Goal: Information Seeking & Learning: Compare options

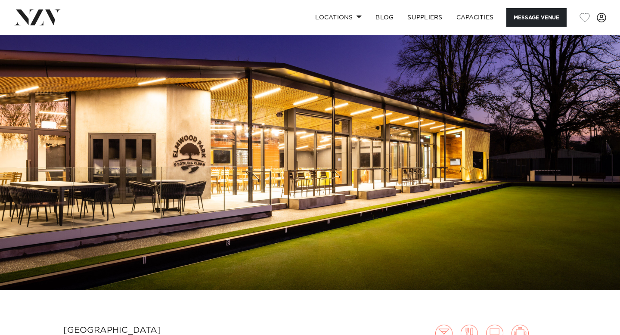
scroll to position [38, 0]
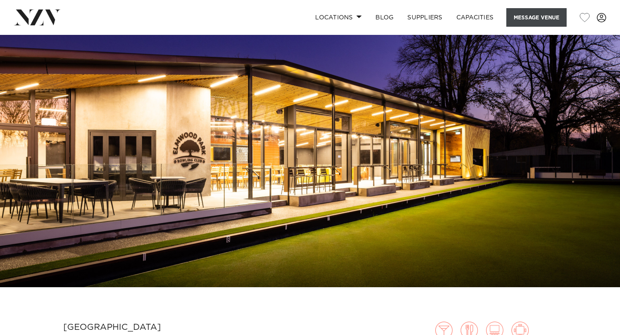
click at [533, 18] on button "Message Venue" at bounding box center [537, 17] width 60 height 19
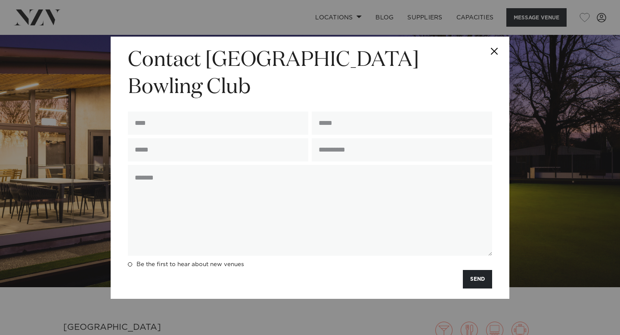
click at [499, 62] on button "Close" at bounding box center [495, 52] width 30 height 30
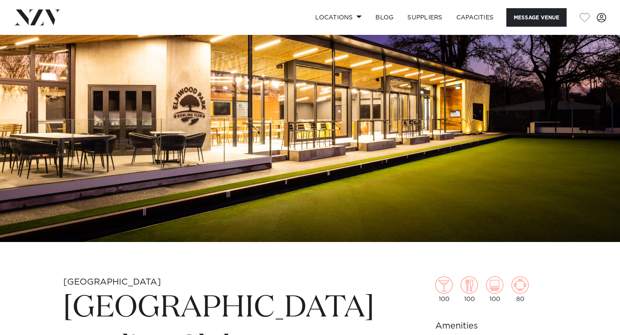
scroll to position [69, 0]
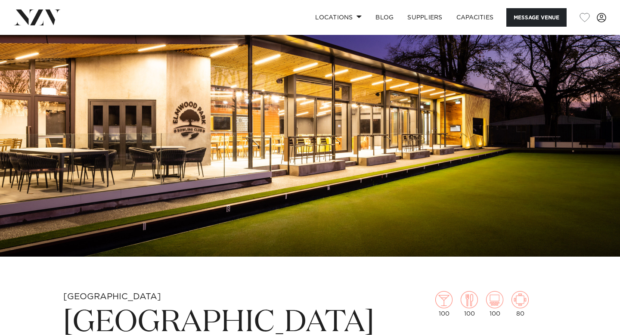
click at [32, 10] on img at bounding box center [37, 17] width 47 height 16
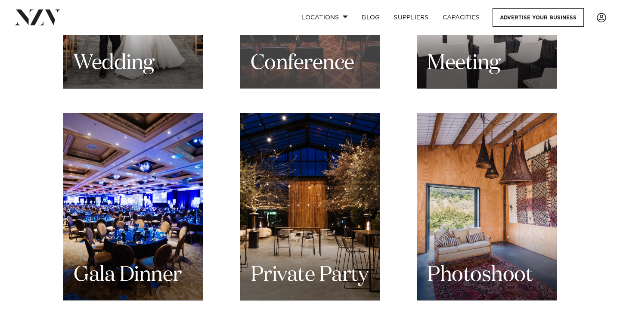
scroll to position [1003, 0]
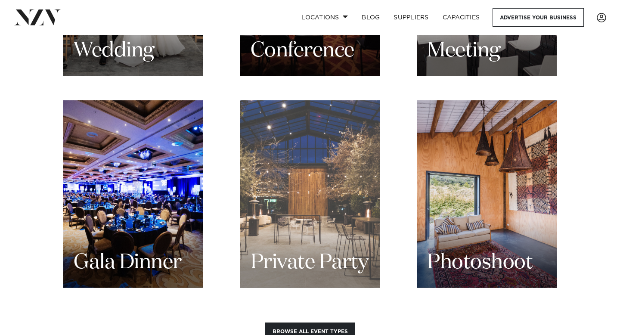
click at [277, 167] on div "Private Party" at bounding box center [310, 194] width 140 height 188
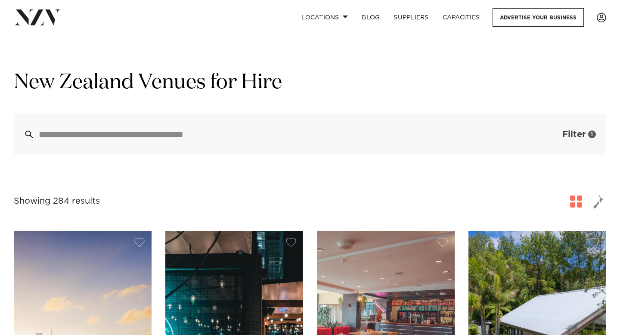
click at [555, 128] on button "Filter 1" at bounding box center [571, 134] width 72 height 41
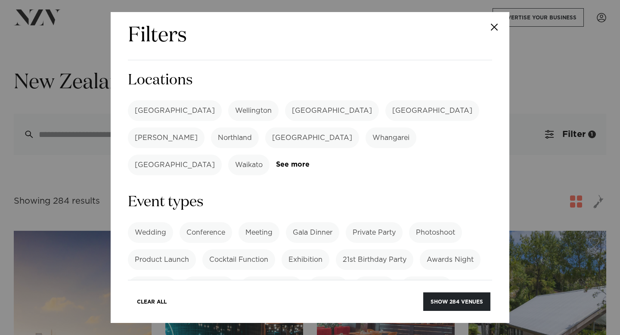
click at [285, 109] on label "[GEOGRAPHIC_DATA]" at bounding box center [332, 110] width 94 height 21
click at [455, 295] on button "Show 24 venues" at bounding box center [459, 302] width 64 height 19
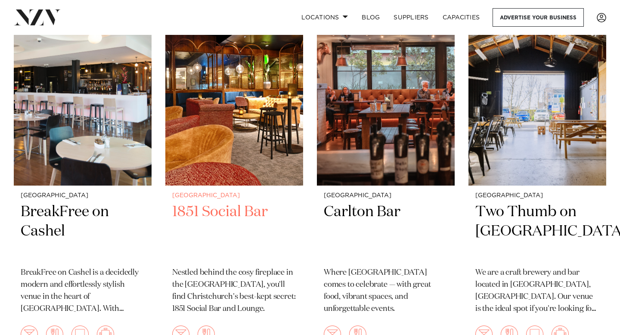
scroll to position [610, 0]
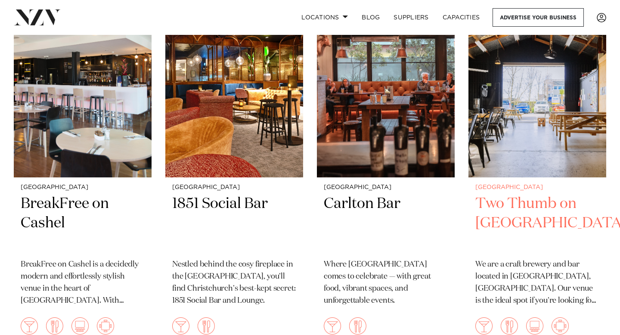
click at [526, 221] on h2 "Two Thumb on [GEOGRAPHIC_DATA]" at bounding box center [538, 223] width 124 height 58
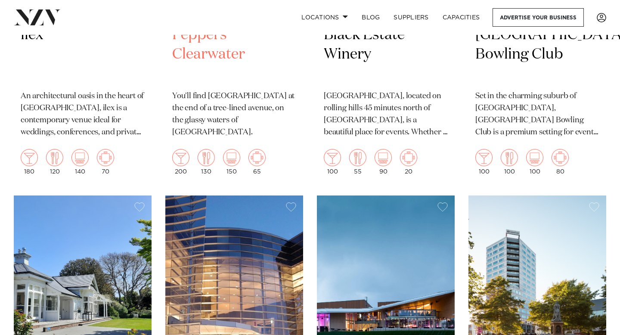
scroll to position [1152, 0]
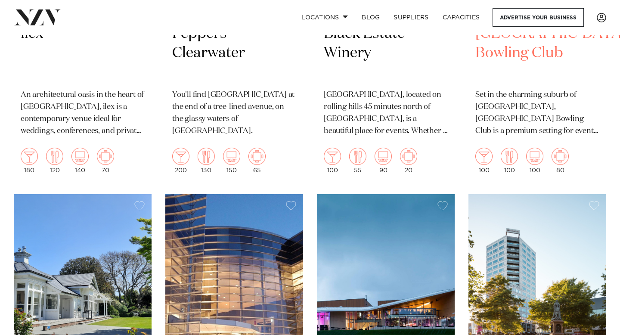
click at [501, 60] on h2 "[GEOGRAPHIC_DATA] Bowling Club" at bounding box center [538, 53] width 124 height 58
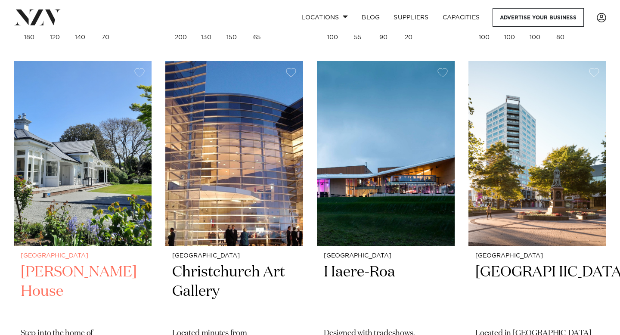
scroll to position [1285, 0]
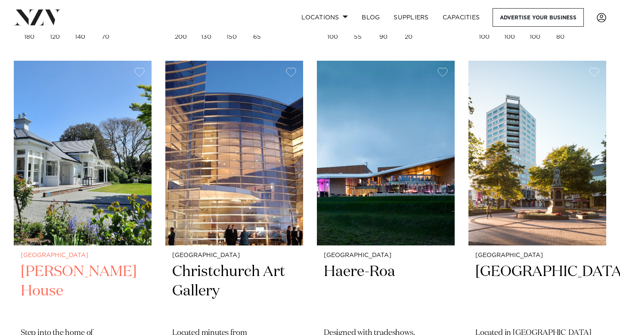
click at [55, 269] on h2 "Kate Sheppard House" at bounding box center [83, 291] width 124 height 58
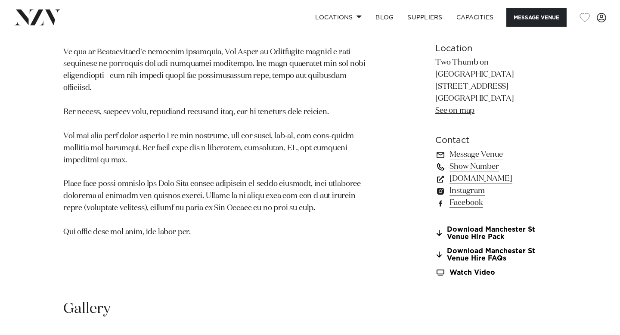
scroll to position [603, 0]
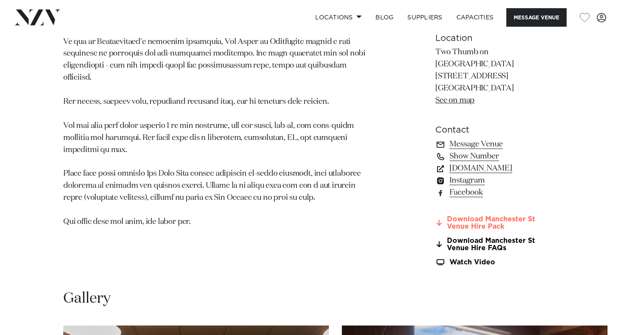
click at [510, 216] on link "Download Manchester St Venue Hire Pack" at bounding box center [497, 223] width 122 height 15
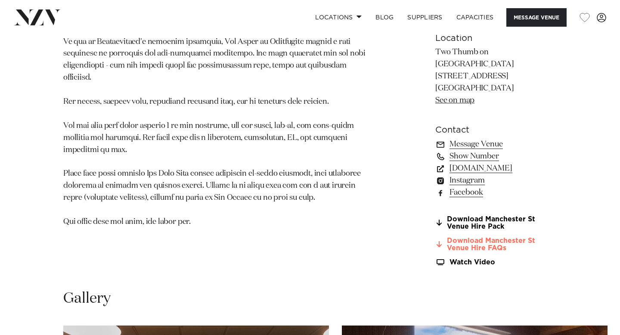
click at [478, 237] on link "Download Manchester St Venue Hire FAQs" at bounding box center [497, 244] width 122 height 15
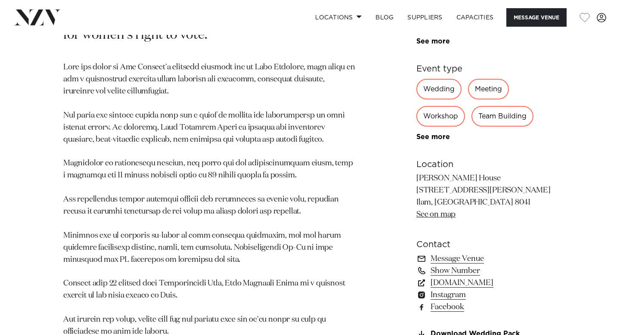
scroll to position [494, 0]
click at [473, 283] on link "www.visitheritage.co.nz" at bounding box center [487, 282] width 140 height 12
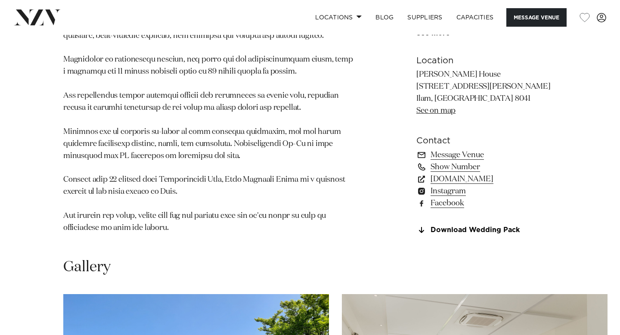
scroll to position [586, 0]
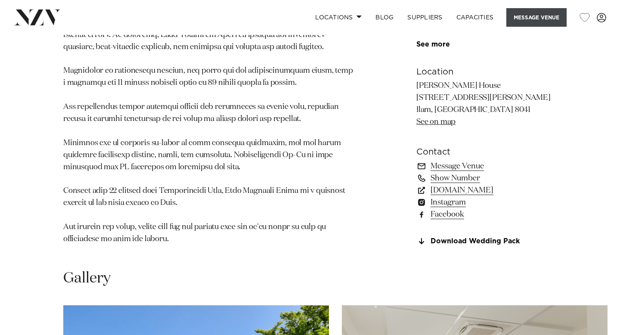
click at [534, 21] on button "Message Venue" at bounding box center [537, 17] width 60 height 19
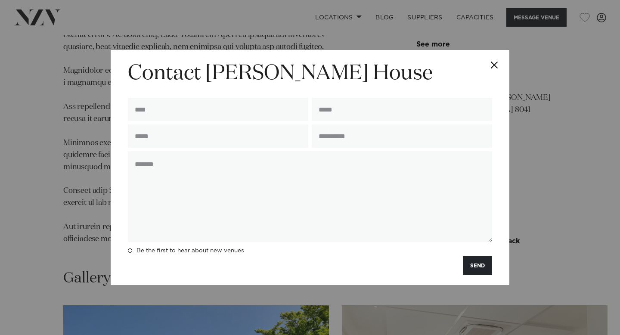
click at [497, 64] on button "Close" at bounding box center [495, 65] width 30 height 30
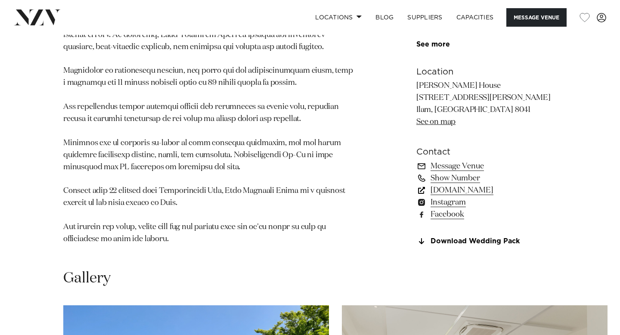
click at [467, 192] on link "www.visitheritage.co.nz" at bounding box center [487, 190] width 140 height 12
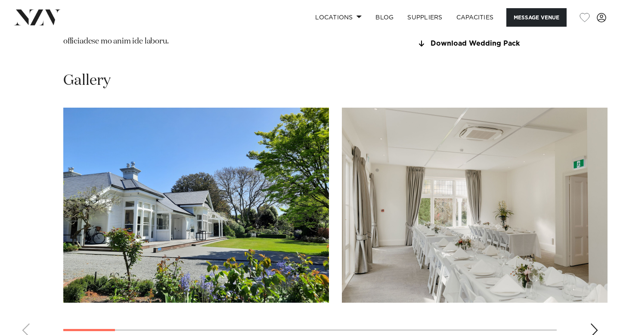
scroll to position [783, 0]
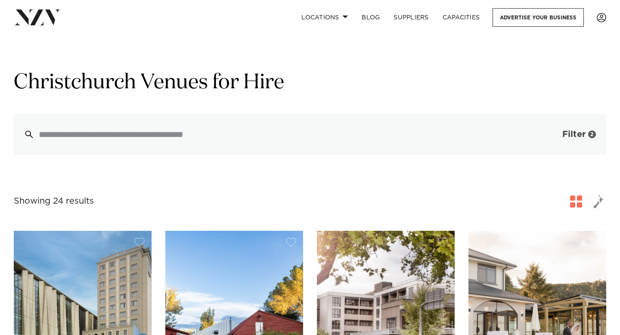
click at [556, 142] on button "Filter 2" at bounding box center [571, 134] width 72 height 41
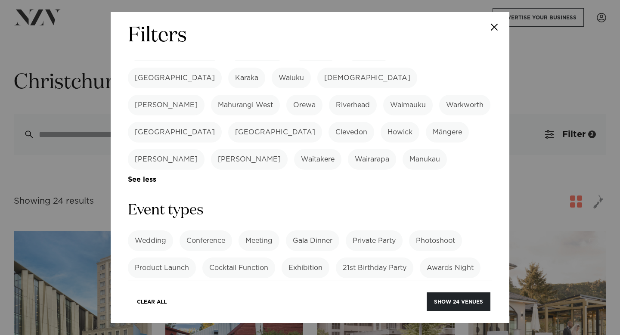
scroll to position [277, 0]
click at [373, 231] on label "Private Party" at bounding box center [374, 241] width 57 height 21
click at [379, 258] on label "21st Birthday Party" at bounding box center [375, 268] width 78 height 21
click at [458, 296] on button "Show 7 venues" at bounding box center [460, 302] width 60 height 19
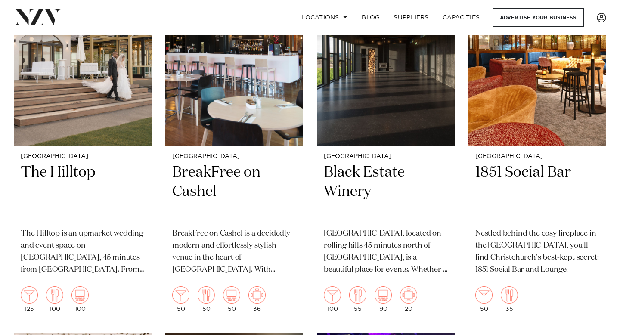
scroll to position [269, 0]
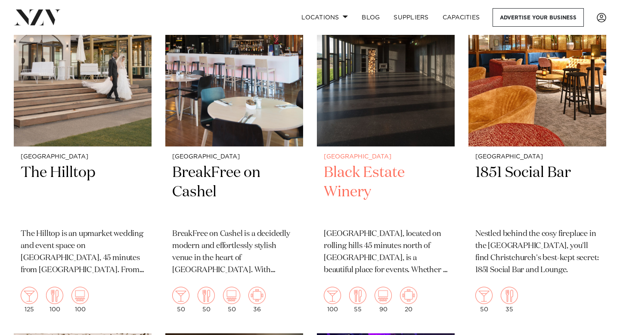
click at [367, 175] on h2 "Black Estate Winery" at bounding box center [386, 192] width 124 height 58
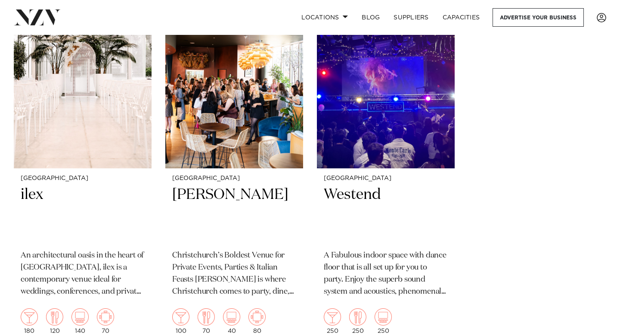
scroll to position [620, 0]
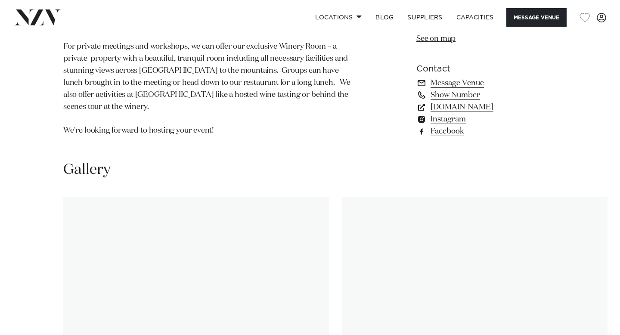
scroll to position [758, 0]
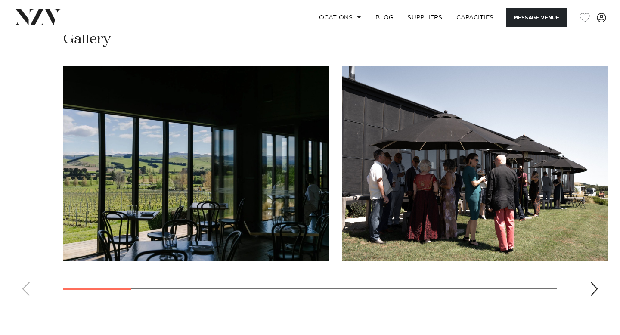
click at [589, 283] on swiper-container at bounding box center [310, 184] width 620 height 237
click at [594, 284] on div "Next slide" at bounding box center [594, 289] width 9 height 14
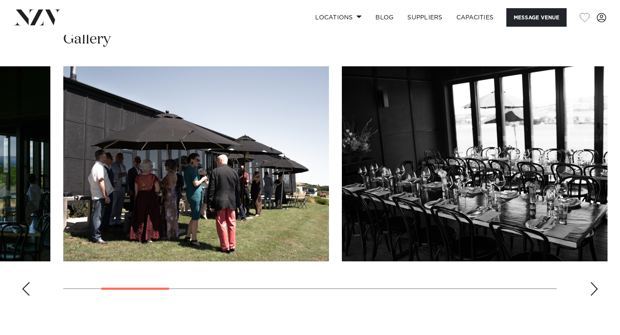
click at [594, 284] on div "Next slide" at bounding box center [594, 289] width 9 height 14
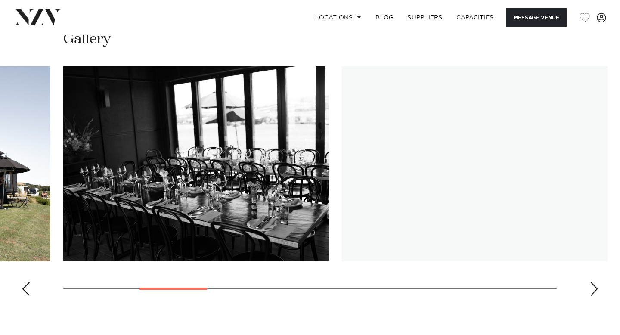
click at [594, 284] on div "Next slide" at bounding box center [594, 289] width 9 height 14
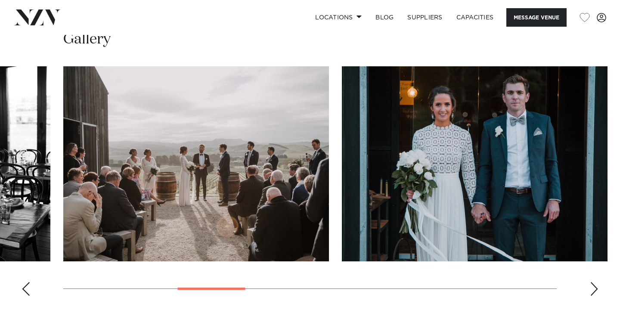
click at [594, 284] on div "Next slide" at bounding box center [594, 289] width 9 height 14
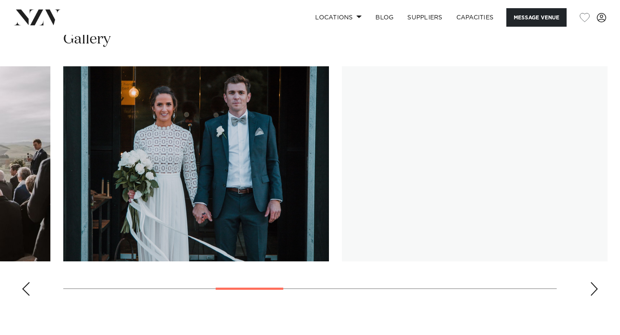
click at [594, 284] on div "Next slide" at bounding box center [594, 289] width 9 height 14
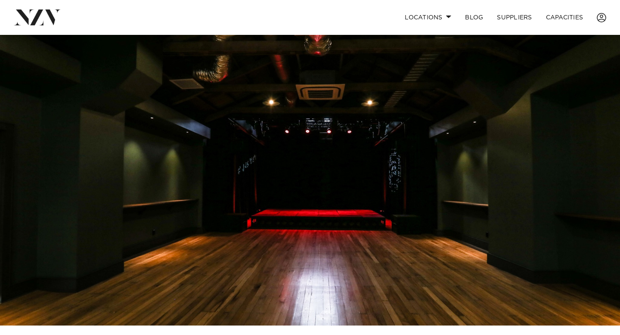
scroll to position [17, 0]
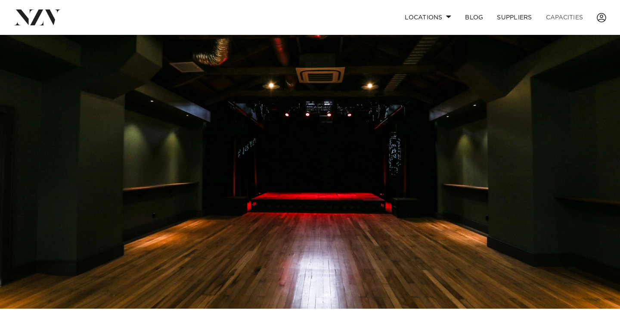
click at [564, 15] on link "Capacities" at bounding box center [564, 17] width 51 height 19
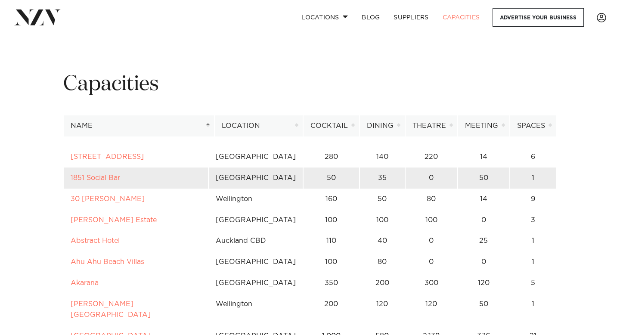
scroll to position [5, 0]
